Goal: Transaction & Acquisition: Purchase product/service

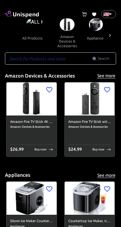
click at [25, 55] on input "text" at bounding box center [48, 58] width 87 height 12
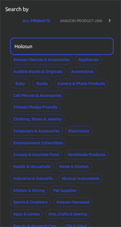
type input "Holosun"
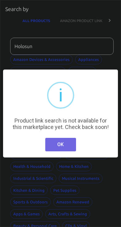
click at [56, 146] on button "OK" at bounding box center [60, 144] width 31 height 13
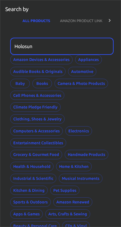
click at [72, 17] on button "AMAZON PRODUCT LINK" at bounding box center [81, 20] width 52 height 15
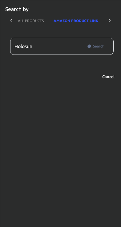
scroll to position [0, 5]
click at [67, 47] on input "Holosun" at bounding box center [47, 46] width 74 height 17
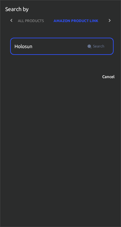
click at [95, 46] on button "Search" at bounding box center [95, 46] width 22 height 10
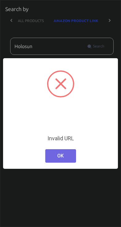
click at [68, 155] on button "OK" at bounding box center [60, 155] width 31 height 13
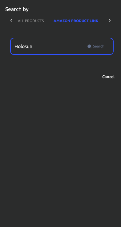
click at [49, 41] on input "Holosun" at bounding box center [47, 46] width 74 height 17
